Goal: Navigation & Orientation: Find specific page/section

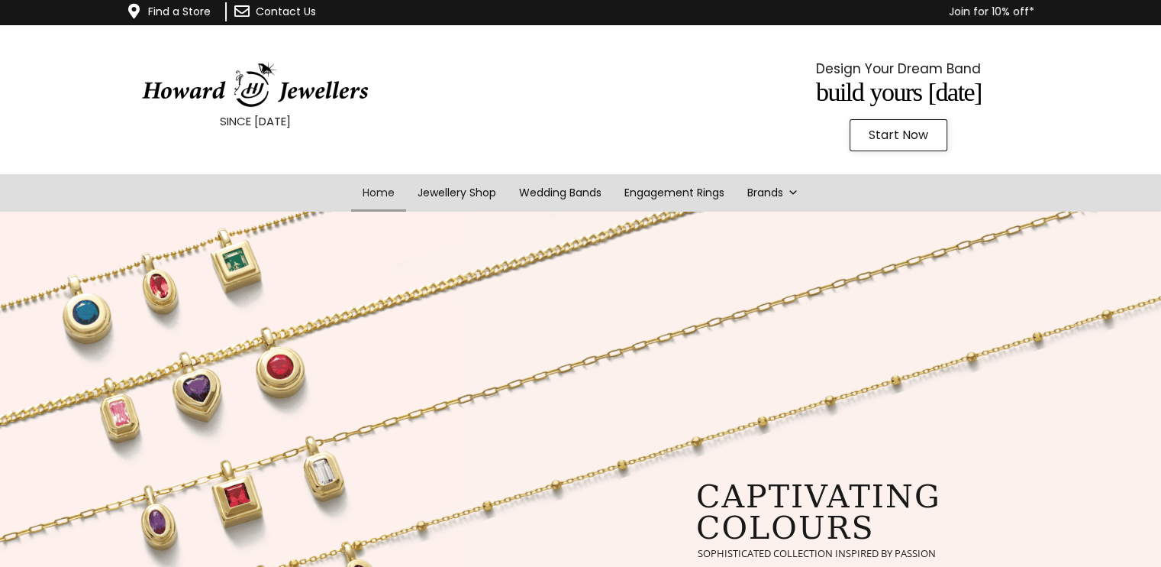
scroll to position [2, 0]
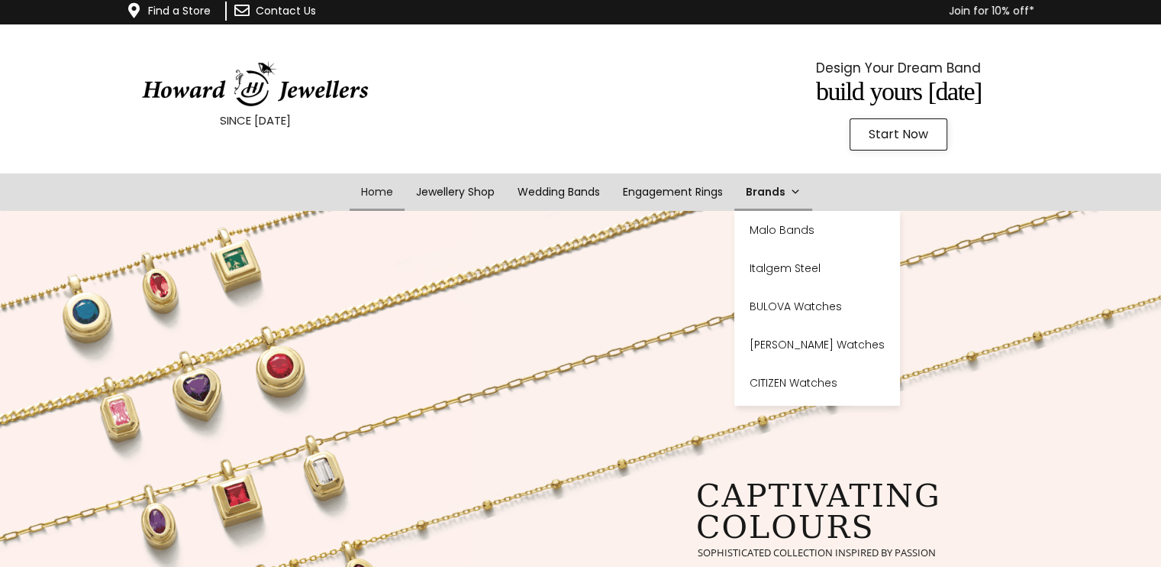
click at [796, 192] on span at bounding box center [795, 191] width 11 height 37
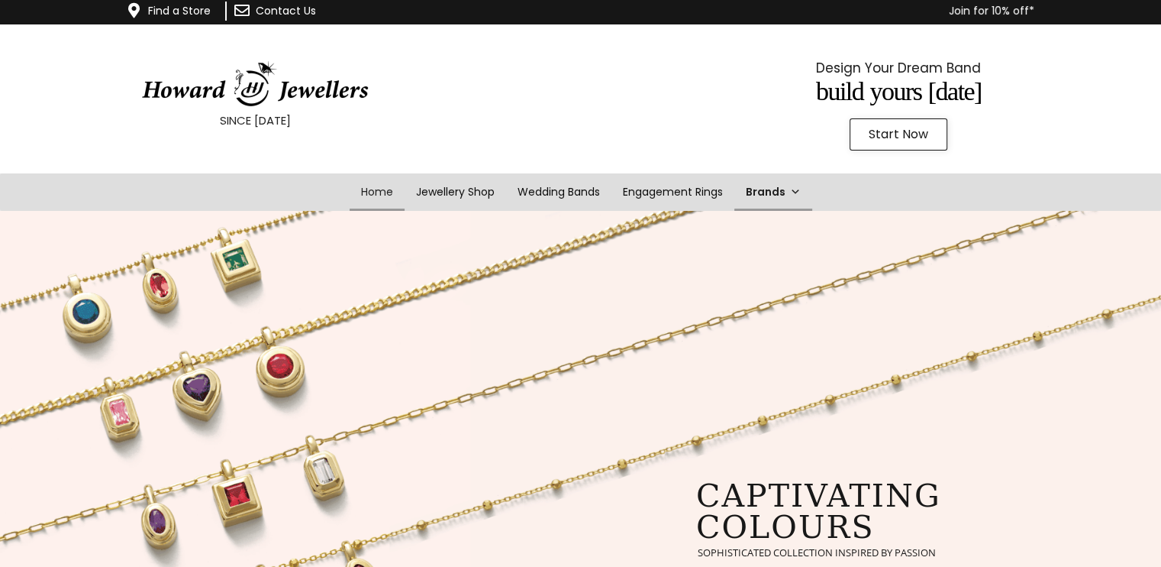
click at [796, 192] on span at bounding box center [795, 191] width 11 height 37
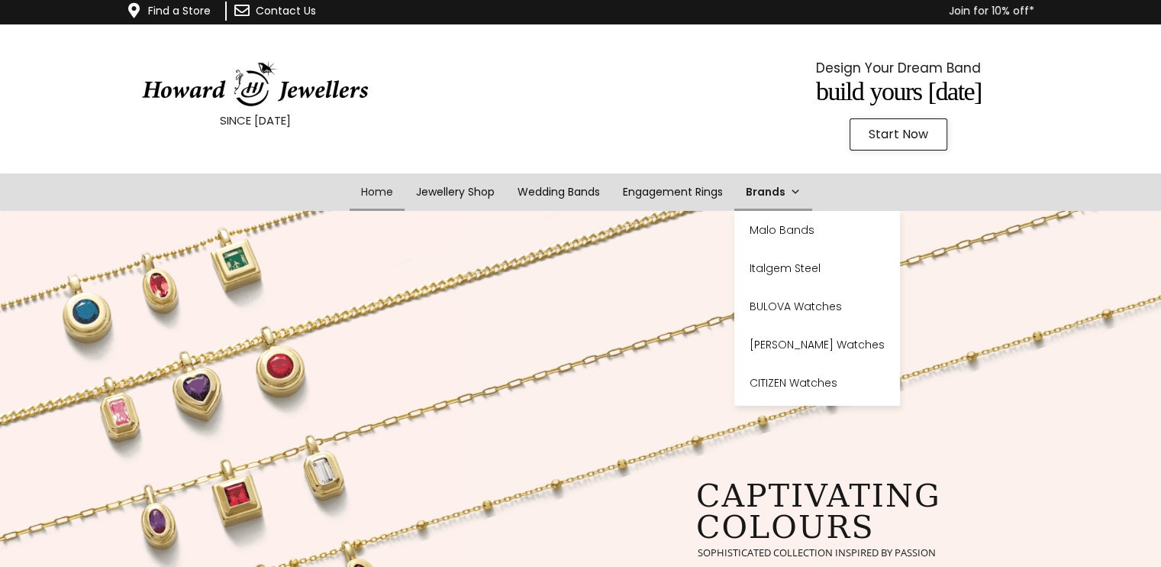
click at [796, 192] on span at bounding box center [795, 191] width 11 height 37
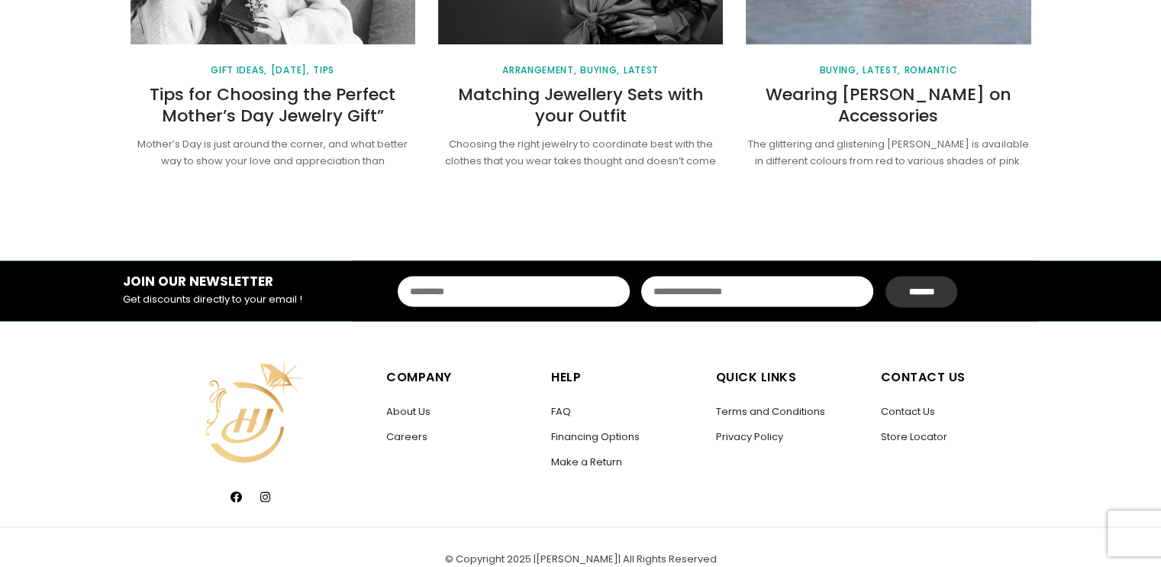
scroll to position [2085, 0]
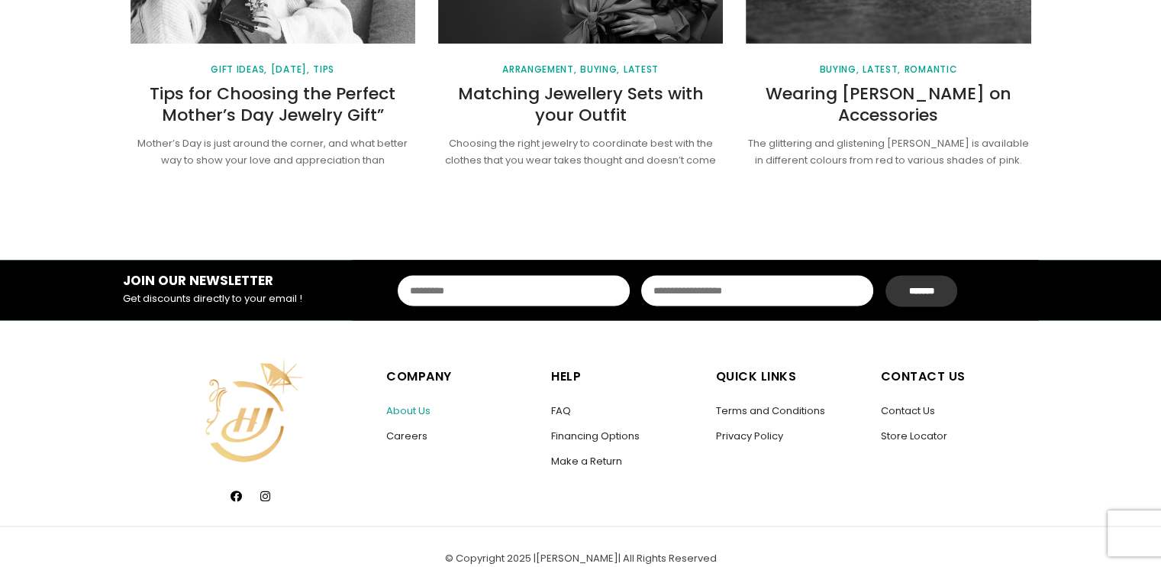
click at [417, 407] on link "About Us" at bounding box center [408, 410] width 44 height 15
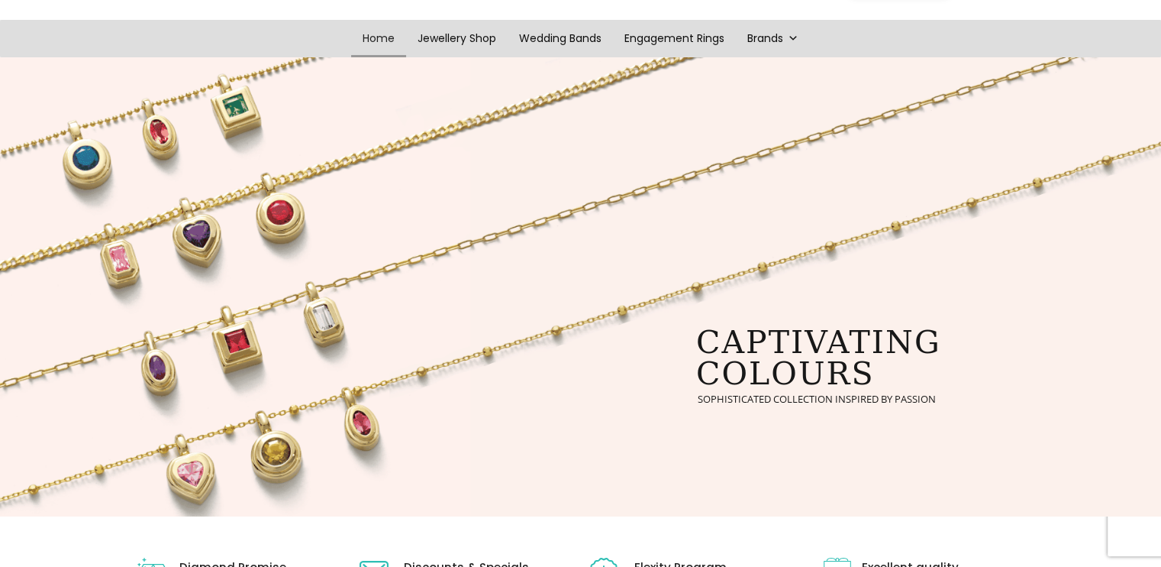
scroll to position [156, 0]
click at [479, 35] on link "Jewellery Shop" at bounding box center [457, 38] width 107 height 37
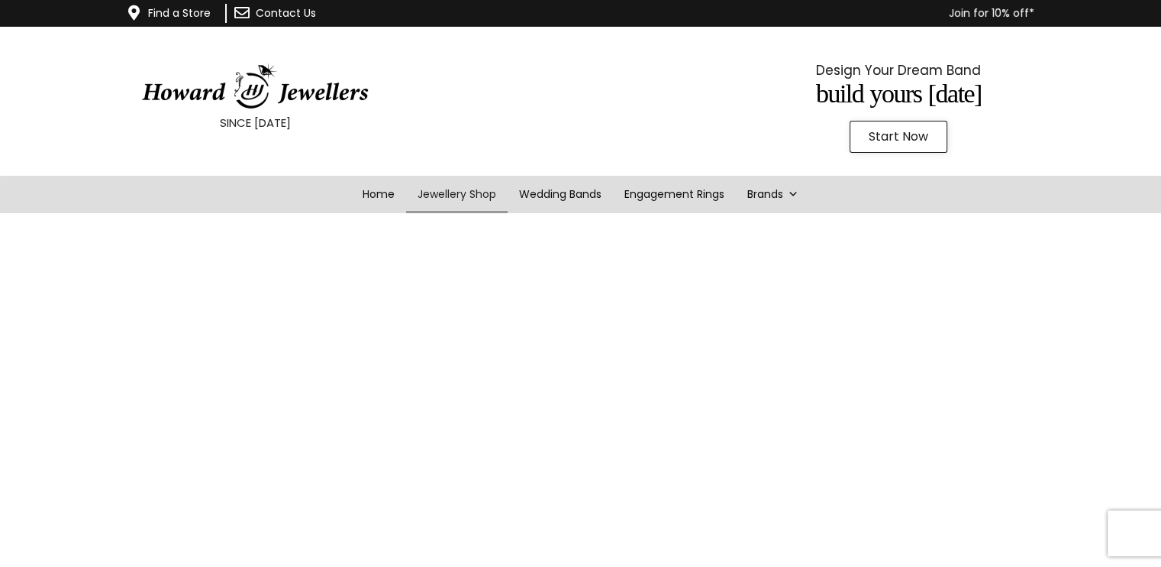
click at [208, 100] on img at bounding box center [254, 86] width 229 height 46
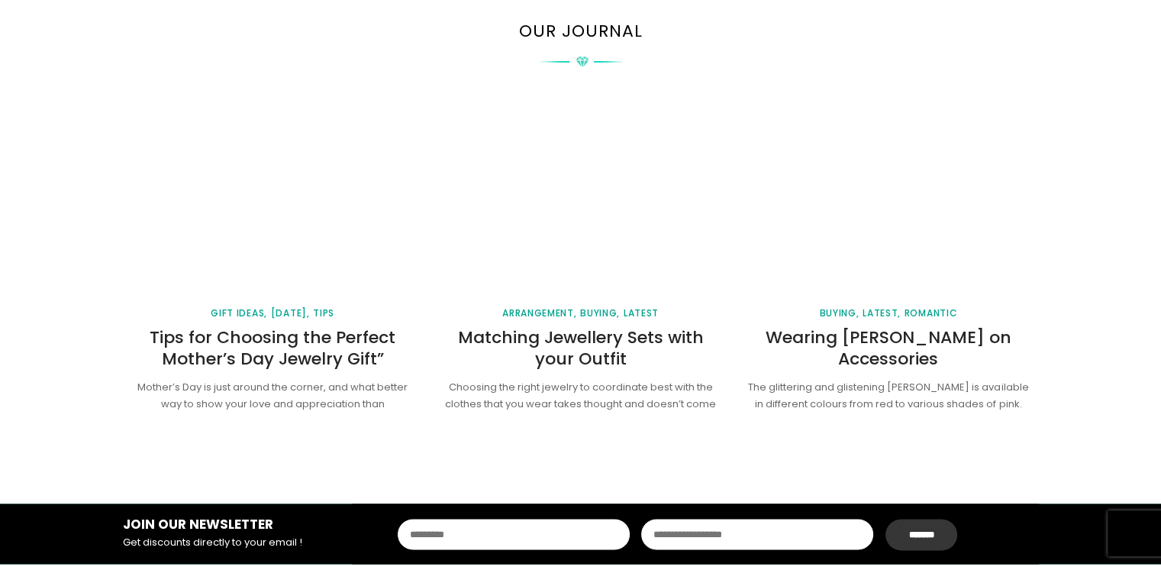
scroll to position [2198, 0]
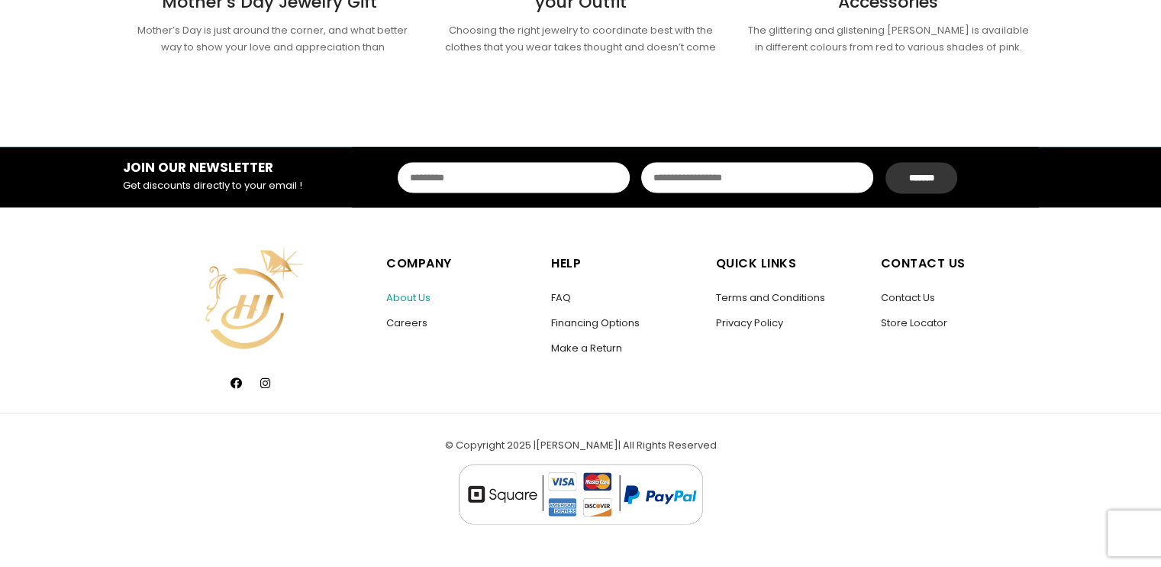
click at [414, 294] on link "About Us" at bounding box center [408, 297] width 44 height 15
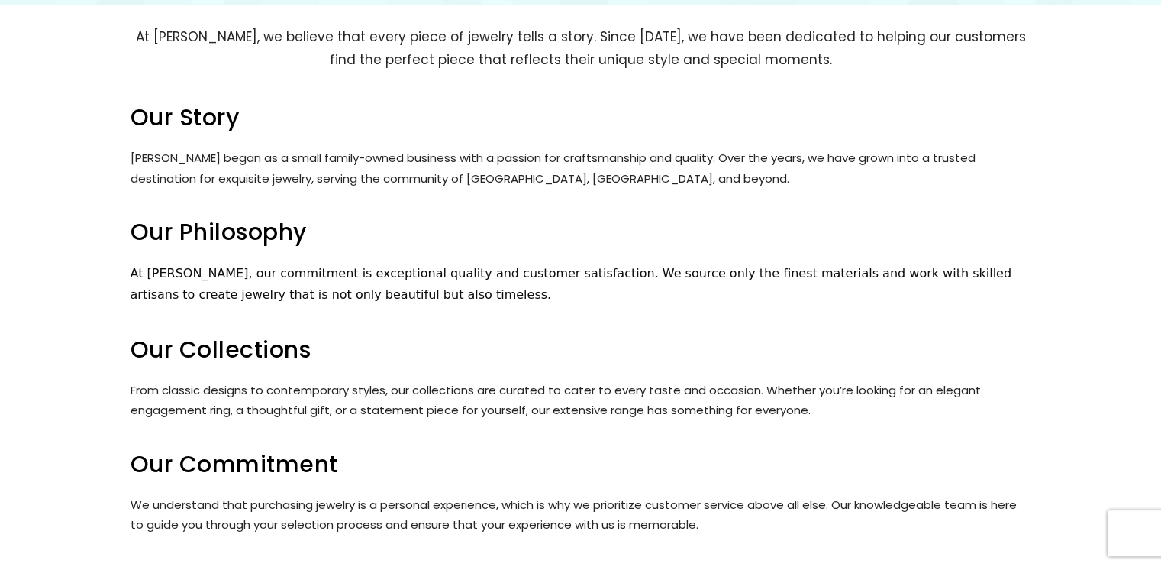
scroll to position [321, 0]
